Goal: Check status: Check status

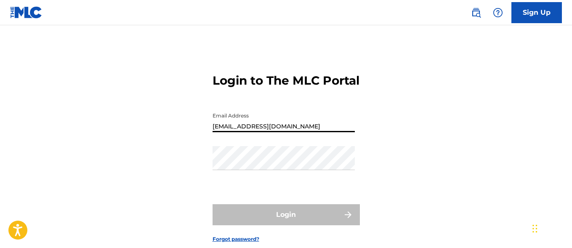
type input "[EMAIL_ADDRESS][DOMAIN_NAME]"
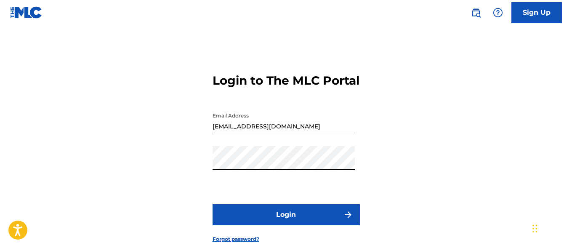
click at [286, 225] on button "Login" at bounding box center [286, 214] width 147 height 21
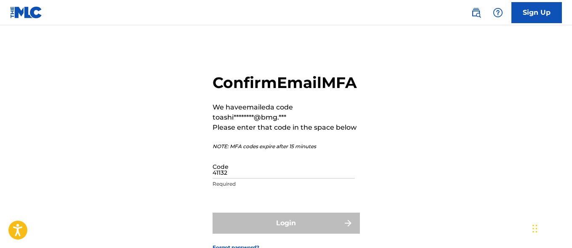
type input "411320"
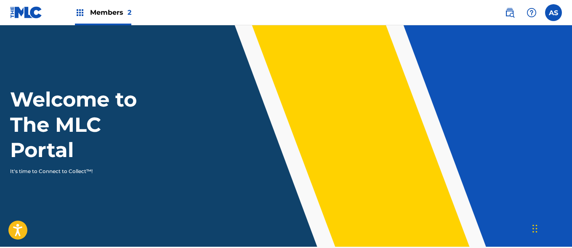
click at [80, 13] on img at bounding box center [80, 13] width 10 height 10
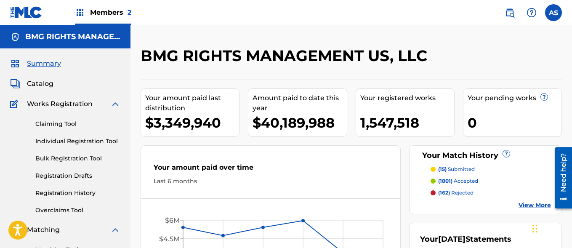
scroll to position [183, 0]
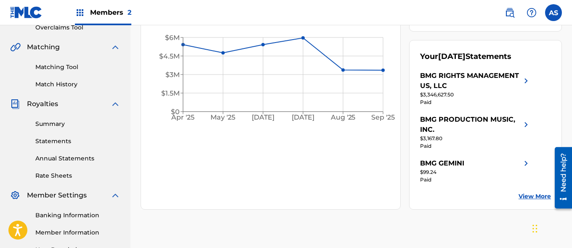
click at [78, 124] on link "Summary" at bounding box center [77, 124] width 85 height 9
